Goal: Information Seeking & Learning: Find specific page/section

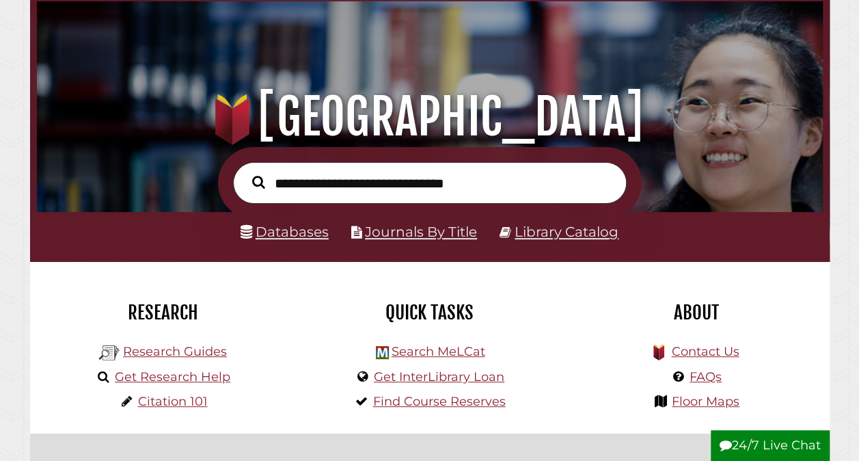
scroll to position [73, 0]
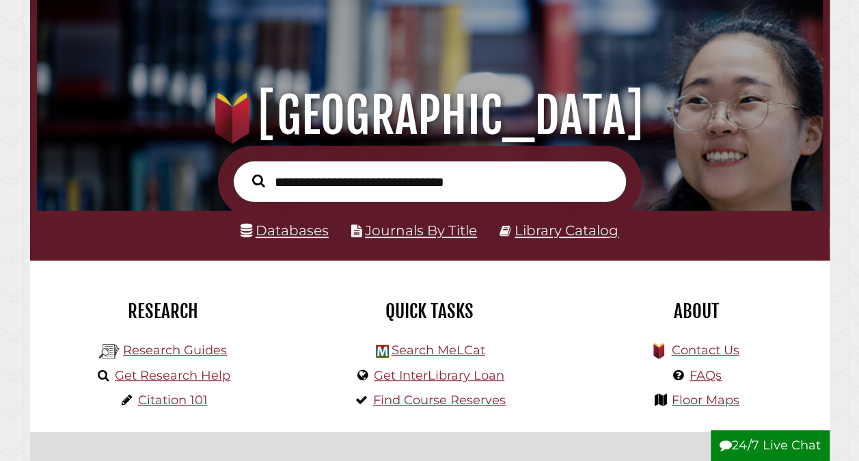
type input "*"
click at [280, 237] on link "Databases" at bounding box center [285, 230] width 88 height 16
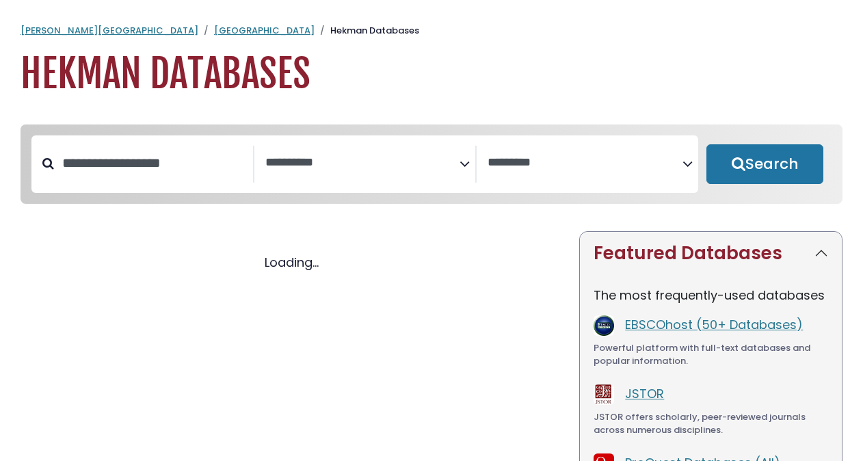
select select "Database Subject Filter"
select select "Database Vendors Filter"
select select "Database Subject Filter"
select select "Database Vendors Filter"
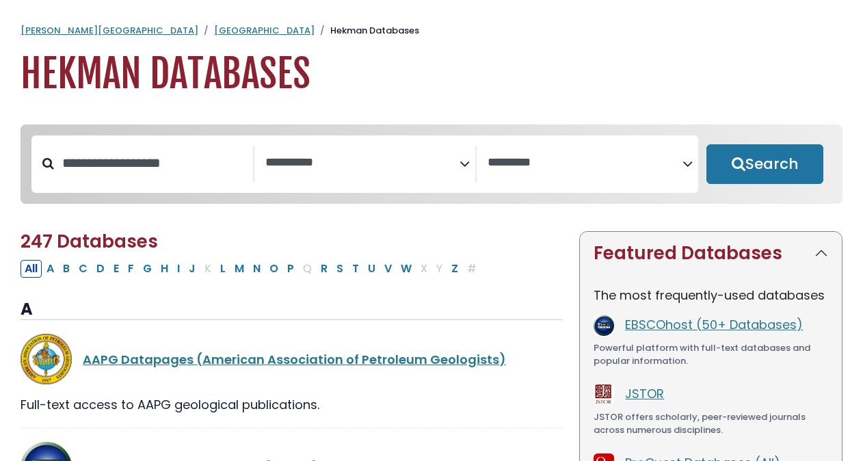
click at [446, 155] on span "Search filters" at bounding box center [362, 160] width 195 height 17
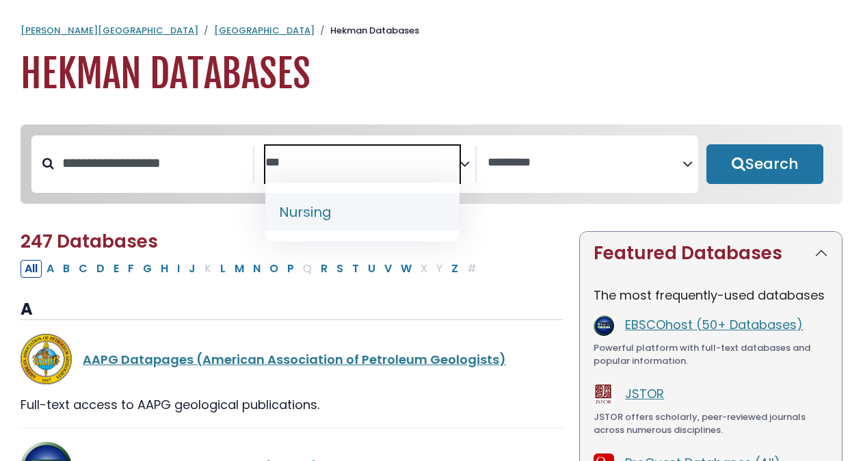
type textarea "***"
select select "*****"
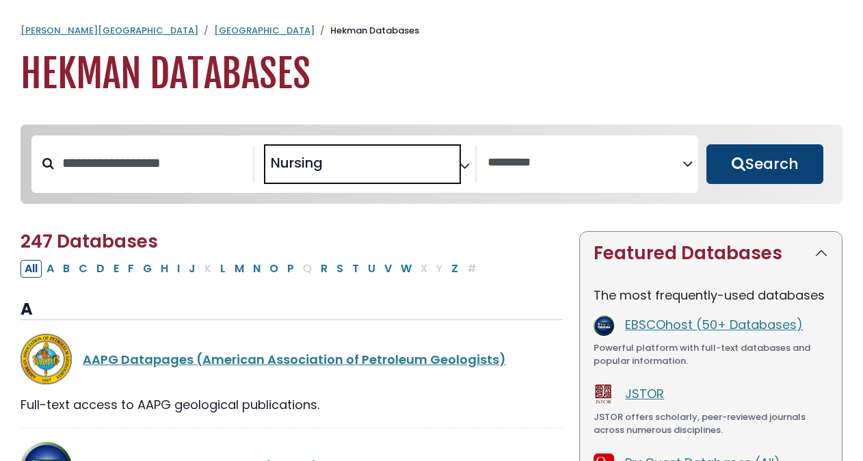
click at [810, 146] on button "Search" at bounding box center [764, 164] width 117 height 40
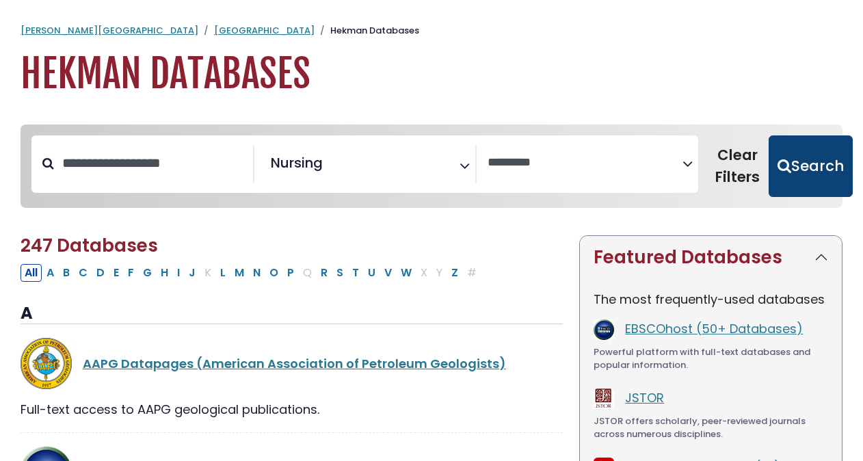
select select "Database Vendors Filter"
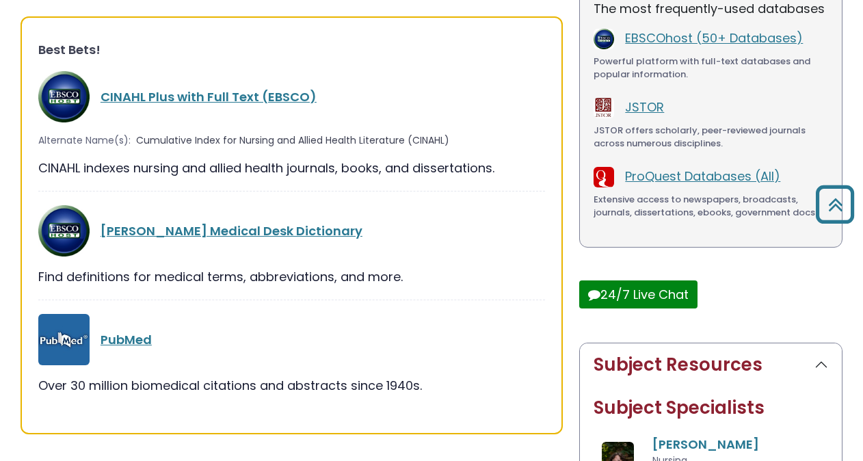
scroll to position [289, 0]
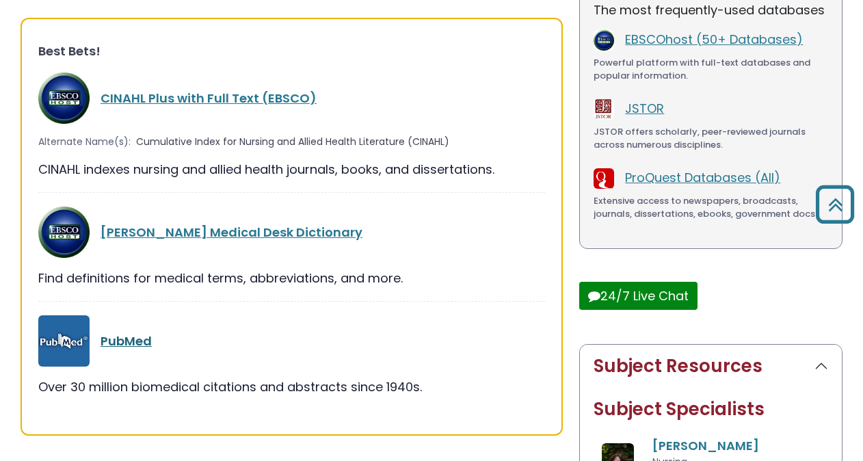
click at [139, 336] on link "PubMed" at bounding box center [126, 340] width 51 height 17
